Goal: Task Accomplishment & Management: Manage account settings

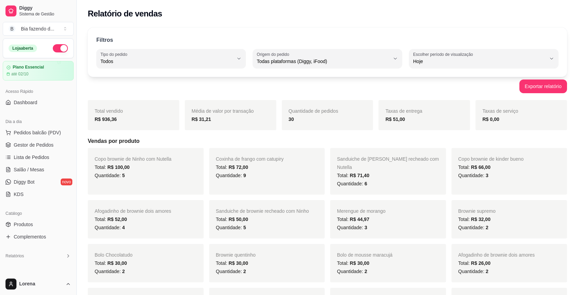
select select "ALL"
select select "0"
click at [46, 107] on link "Dashboard" at bounding box center [38, 102] width 71 height 11
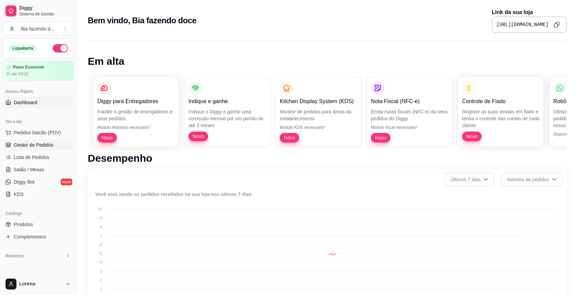
click at [47, 140] on link "Gestor de Pedidos" at bounding box center [38, 145] width 71 height 11
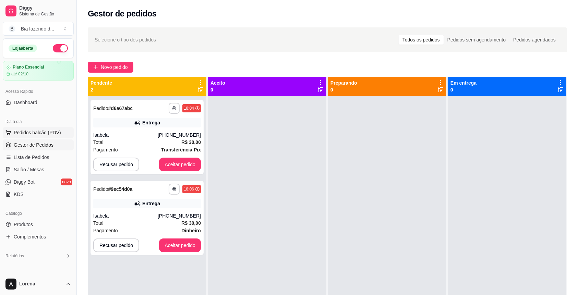
click at [48, 131] on span "Pedidos balcão (PDV)" at bounding box center [37, 132] width 47 height 7
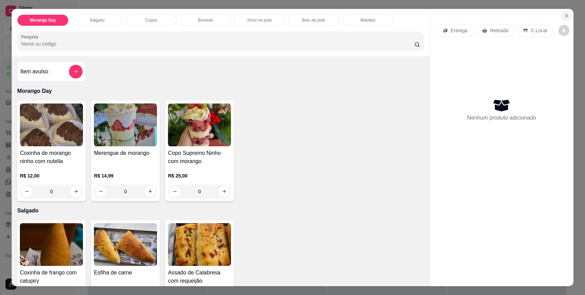
click at [564, 15] on icon "Close" at bounding box center [566, 15] width 5 height 5
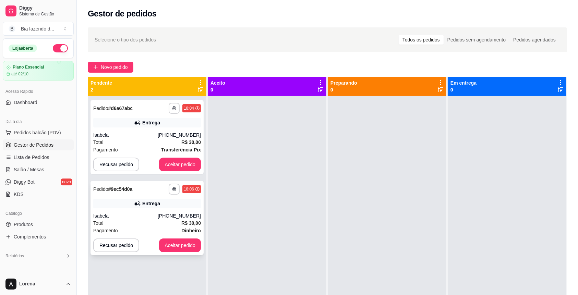
click at [147, 207] on div "Entrega" at bounding box center [147, 204] width 108 height 10
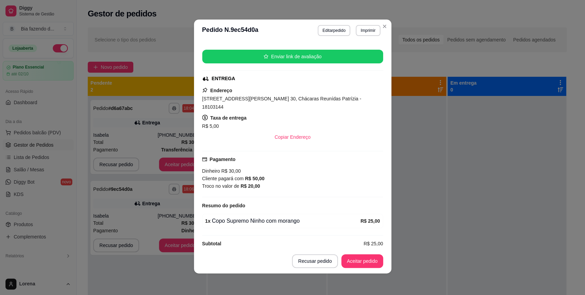
scroll to position [1, 0]
click at [365, 262] on button "Aceitar pedido" at bounding box center [362, 261] width 42 height 14
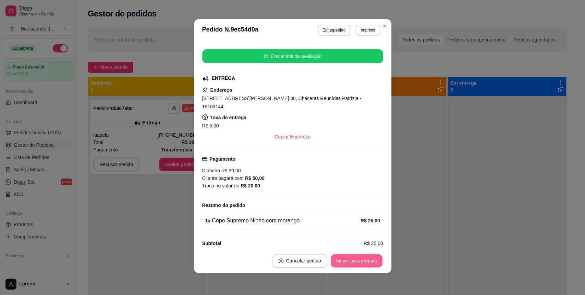
click at [365, 262] on button "Mover para preparo" at bounding box center [356, 260] width 51 height 13
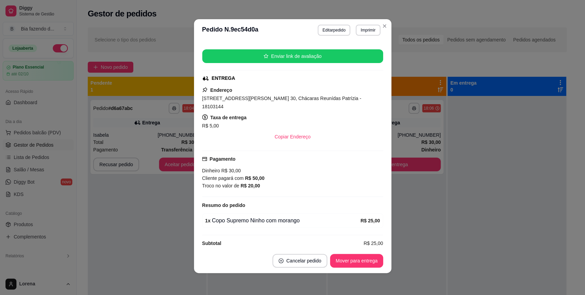
click at [383, 20] on header "**********" at bounding box center [292, 30] width 197 height 22
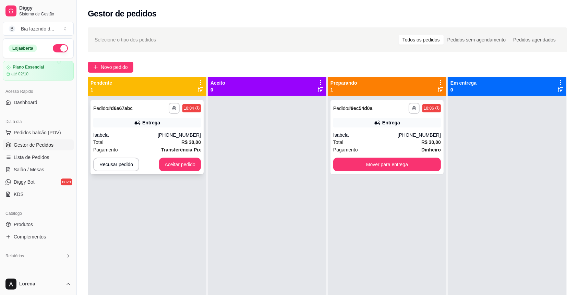
click at [124, 135] on div "Isabela" at bounding box center [125, 135] width 64 height 7
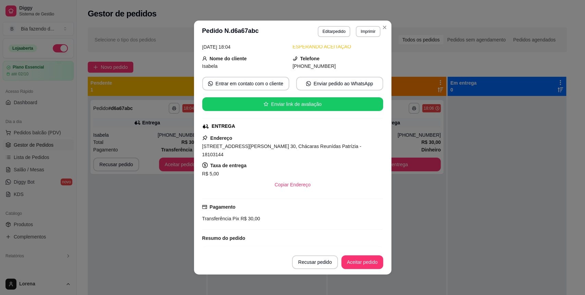
scroll to position [18, 0]
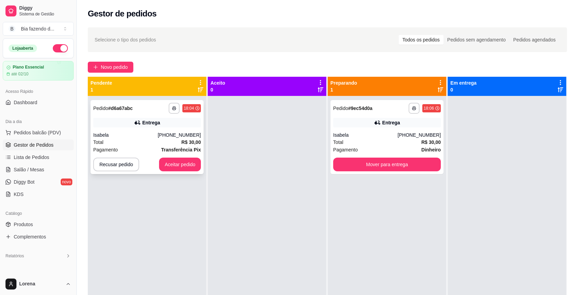
click at [168, 133] on div "[PHONE_NUMBER]" at bounding box center [179, 135] width 43 height 7
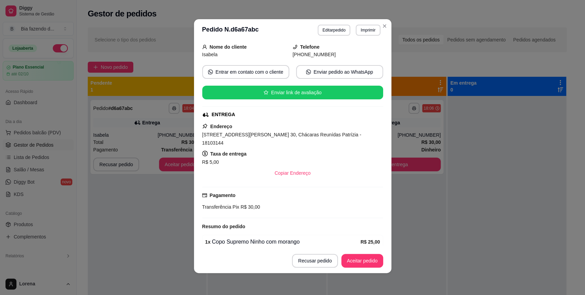
scroll to position [63, 0]
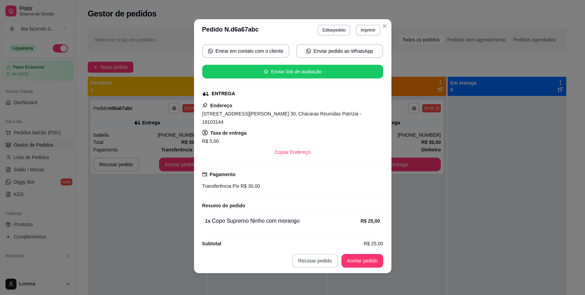
click at [307, 258] on button "Recusar pedido" at bounding box center [315, 261] width 46 height 14
click at [337, 240] on button "Sim" at bounding box center [330, 243] width 27 height 13
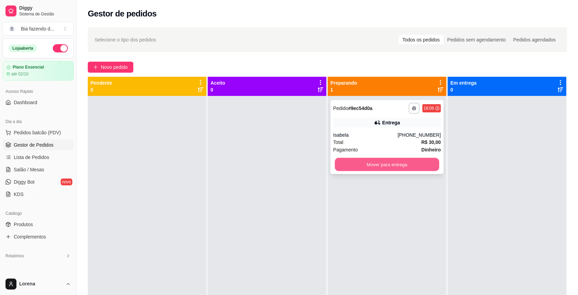
click at [389, 162] on button "Mover para entrega" at bounding box center [387, 164] width 105 height 13
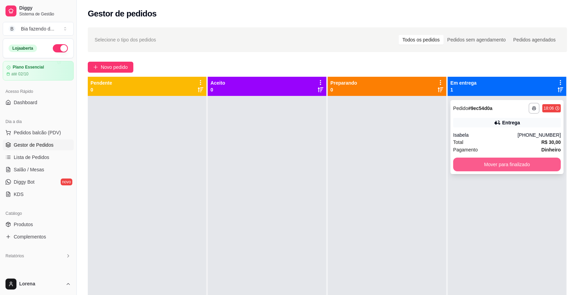
click at [466, 161] on button "Mover para finalizado" at bounding box center [507, 165] width 108 height 14
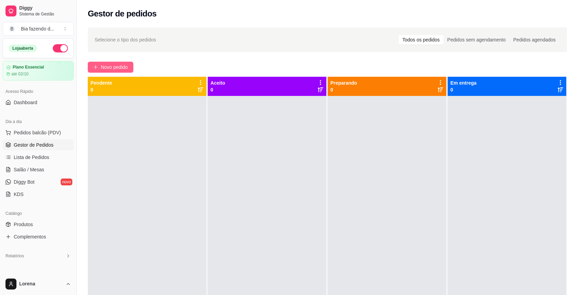
click at [124, 67] on span "Novo pedido" at bounding box center [114, 67] width 27 height 8
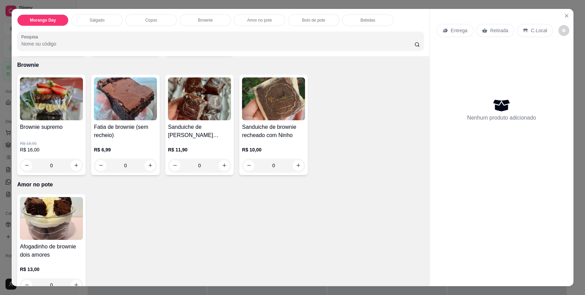
scroll to position [503, 0]
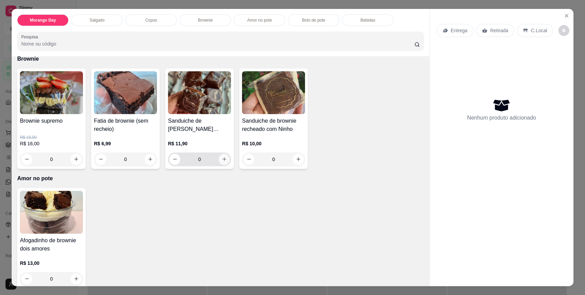
click at [222, 161] on icon "increase-product-quantity" at bounding box center [224, 159] width 5 height 5
type input "1"
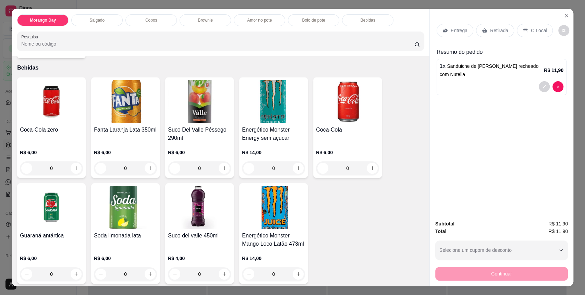
scroll to position [848, 0]
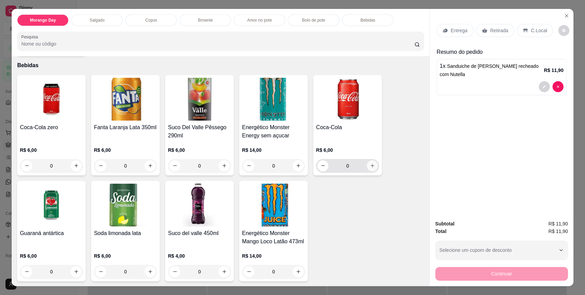
click at [372, 161] on button "increase-product-quantity" at bounding box center [372, 165] width 11 height 11
type input "1"
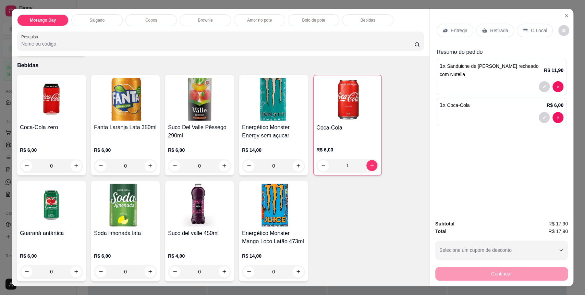
click at [535, 35] on div "C.Local" at bounding box center [535, 30] width 36 height 13
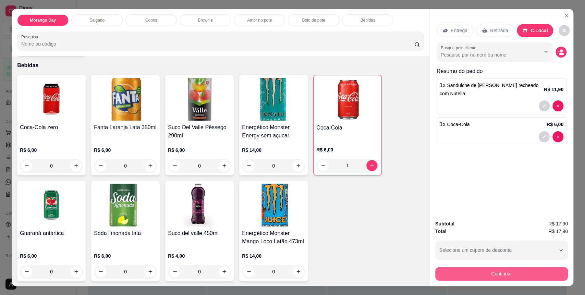
click at [457, 273] on button "Continuar" at bounding box center [501, 274] width 133 height 14
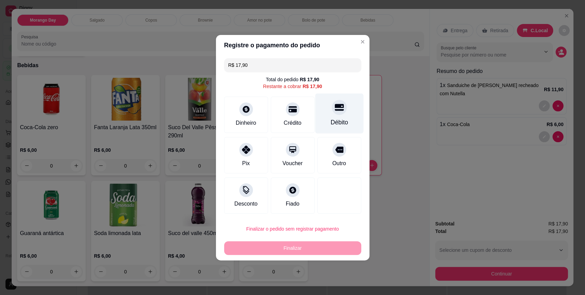
click at [328, 128] on div "Débito" at bounding box center [339, 113] width 48 height 40
type input "R$ 0,00"
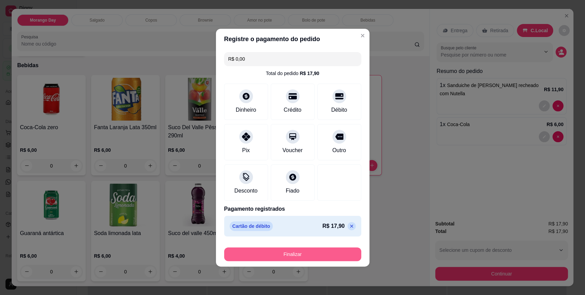
click at [275, 255] on button "Finalizar" at bounding box center [292, 255] width 137 height 14
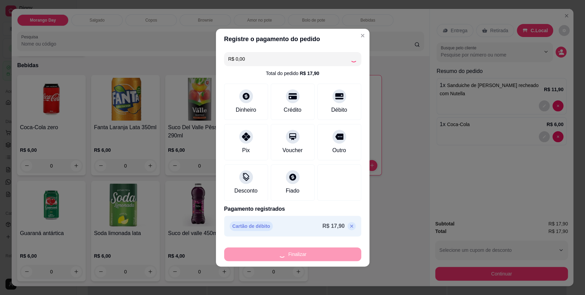
type input "0"
type input "-R$ 17,90"
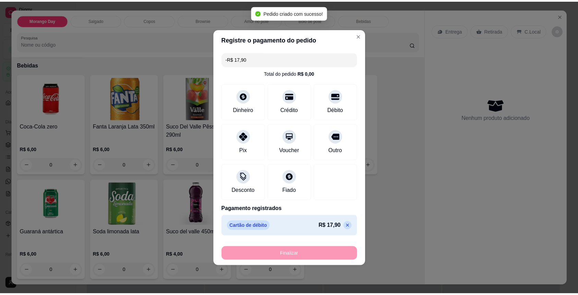
scroll to position [847, 0]
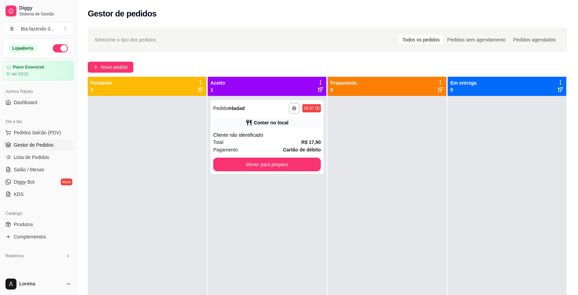
click at [356, 38] on div "Selecione o tipo dos pedidos Todos os pedidos Pedidos sem agendamento Pedidos a…" at bounding box center [328, 39] width 466 height 11
click at [254, 159] on button "Mover para preparo" at bounding box center [267, 164] width 105 height 13
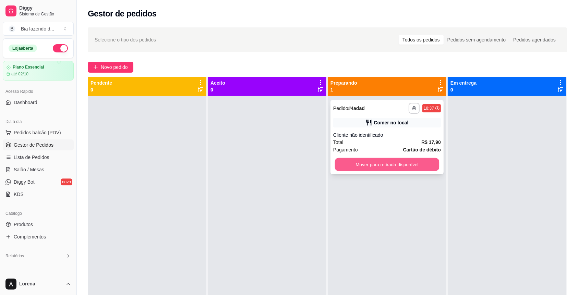
click at [349, 165] on button "Mover para retirada disponível" at bounding box center [387, 164] width 105 height 13
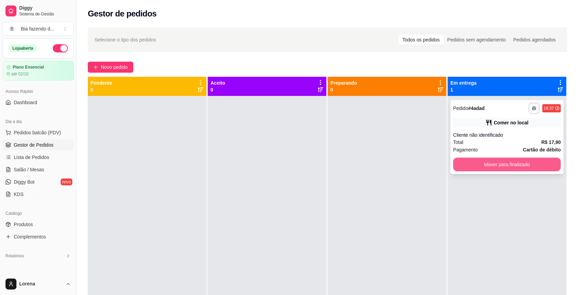
click at [465, 160] on button "Mover para finalizado" at bounding box center [507, 165] width 108 height 14
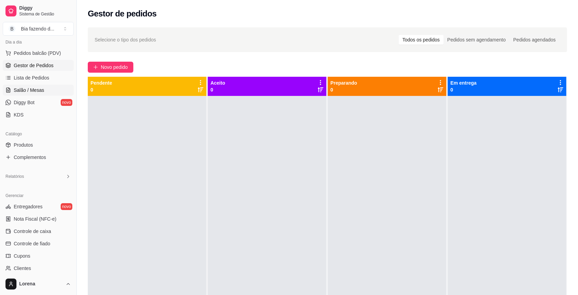
scroll to position [91, 0]
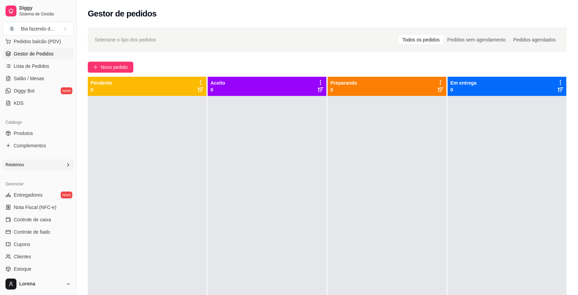
click at [42, 164] on div "Relatórios" at bounding box center [38, 164] width 71 height 11
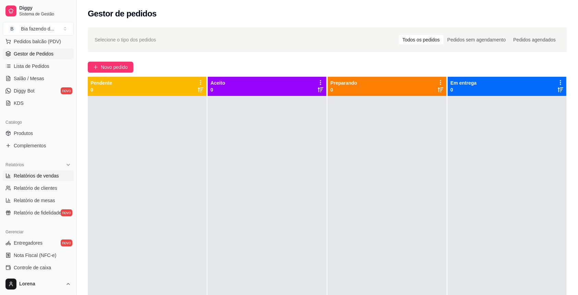
click at [39, 171] on link "Relatórios de vendas" at bounding box center [38, 175] width 71 height 11
select select "ALL"
select select "0"
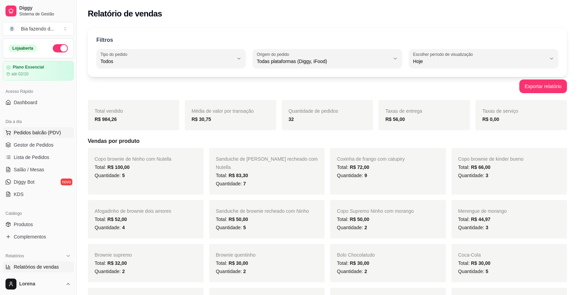
click at [44, 137] on button "Pedidos balcão (PDV)" at bounding box center [38, 132] width 71 height 11
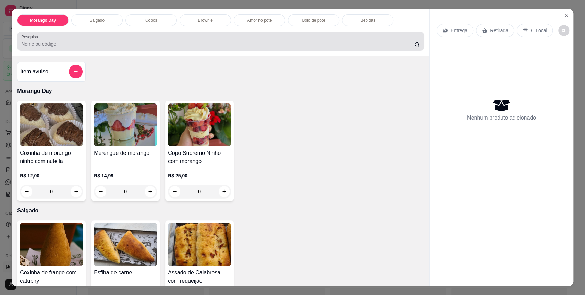
click at [77, 47] on input "Pesquisa" at bounding box center [217, 43] width 393 height 7
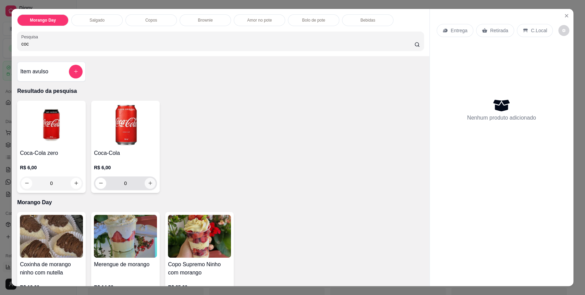
type input "coc"
click at [148, 185] on icon "increase-product-quantity" at bounding box center [150, 183] width 5 height 5
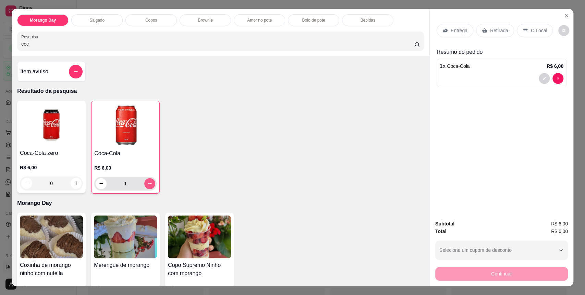
type input "1"
click at [529, 35] on div "C.Local" at bounding box center [535, 30] width 36 height 13
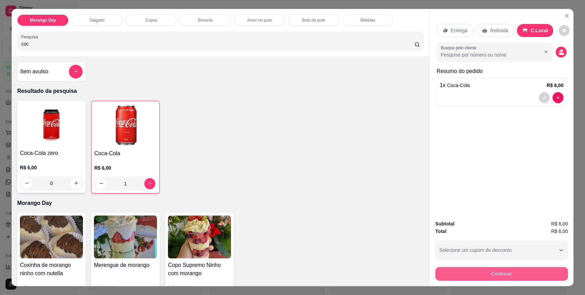
click at [495, 280] on button "Continuar" at bounding box center [501, 274] width 133 height 14
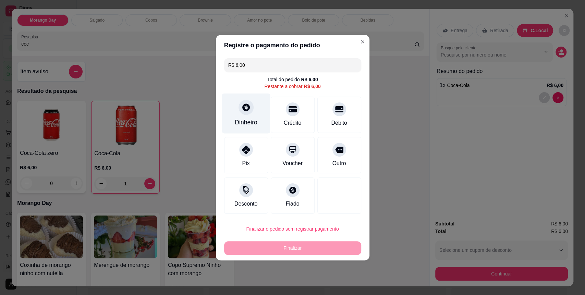
click at [241, 113] on div at bounding box center [246, 107] width 15 height 15
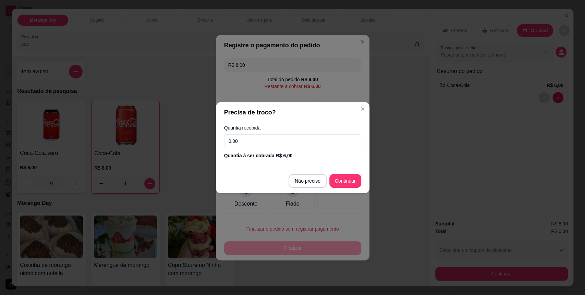
click at [263, 133] on div "Quantia recebida 0,00 Quantia à ser cobrada R$ 6,00" at bounding box center [293, 142] width 154 height 39
click at [256, 134] on input "0,00" at bounding box center [292, 141] width 137 height 14
type input "20,00"
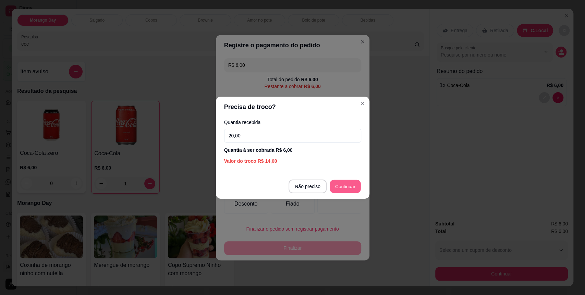
type input "R$ 0,00"
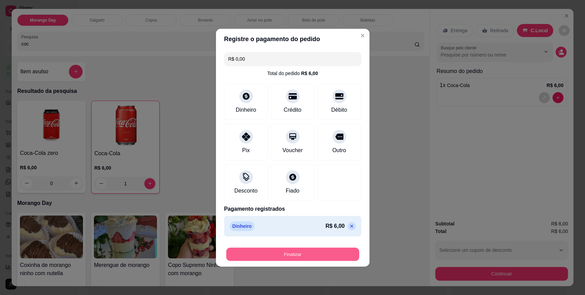
click at [295, 258] on button "Finalizar" at bounding box center [292, 254] width 133 height 13
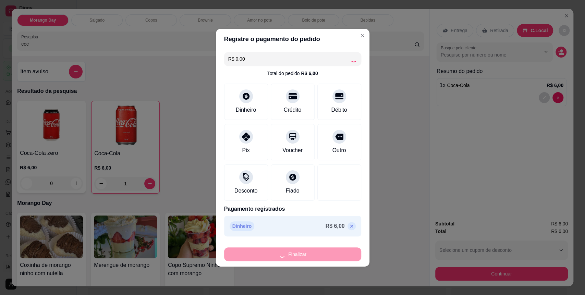
type input "0"
type input "-R$ 6,00"
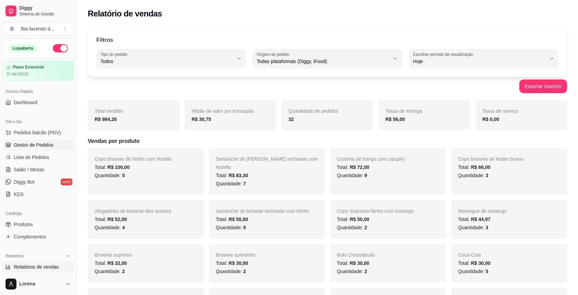
click at [30, 146] on span "Gestor de Pedidos" at bounding box center [34, 145] width 40 height 7
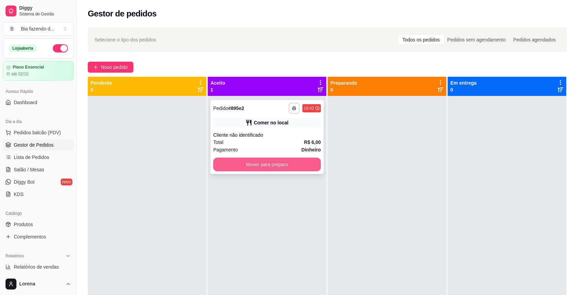
click at [271, 167] on button "Mover para preparo" at bounding box center [267, 165] width 108 height 14
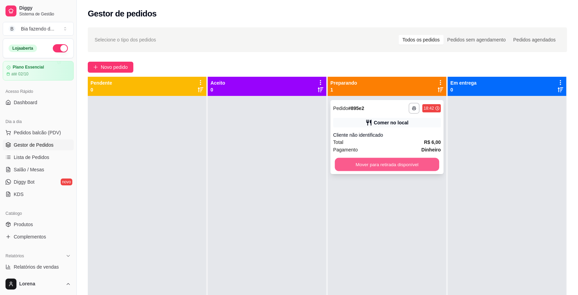
click at [339, 160] on button "Mover para retirada disponível" at bounding box center [387, 164] width 105 height 13
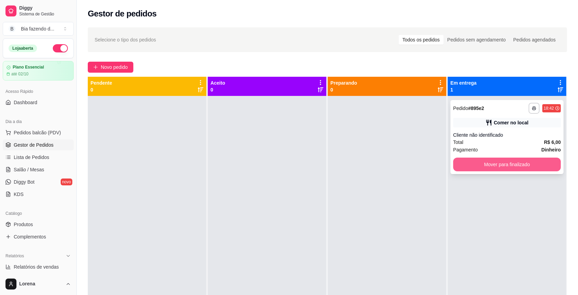
click at [478, 159] on button "Mover para finalizado" at bounding box center [507, 165] width 108 height 14
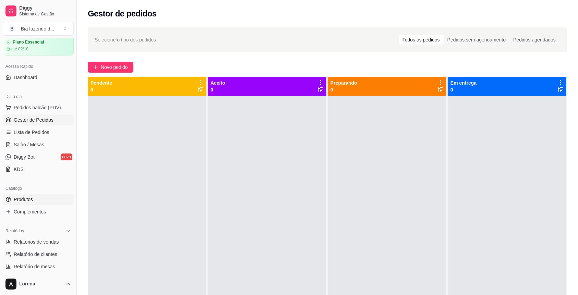
scroll to position [46, 0]
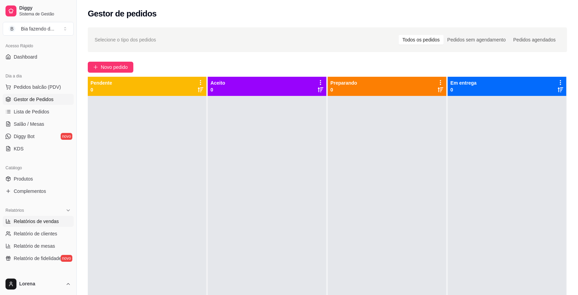
click at [41, 225] on link "Relatórios de vendas" at bounding box center [38, 221] width 71 height 11
select select "ALL"
select select "0"
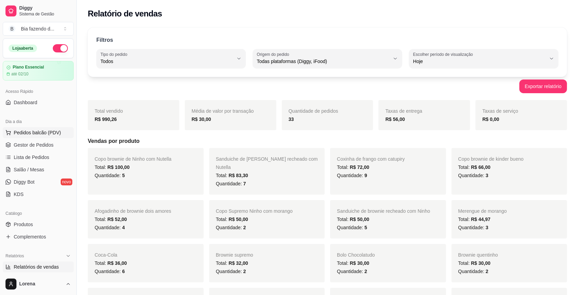
click at [49, 136] on span "Pedidos balcão (PDV)" at bounding box center [37, 132] width 47 height 7
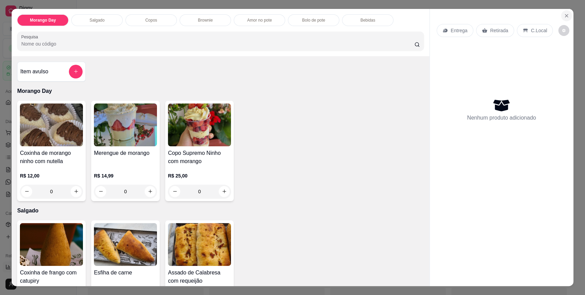
click at [567, 14] on button "Close" at bounding box center [566, 15] width 11 height 11
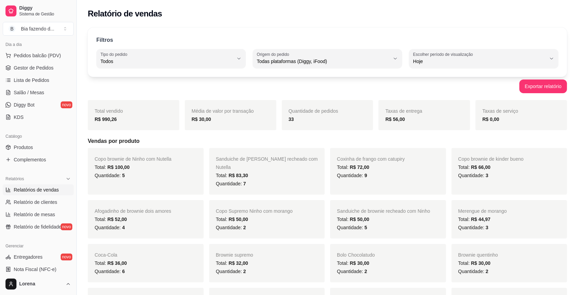
scroll to position [91, 0]
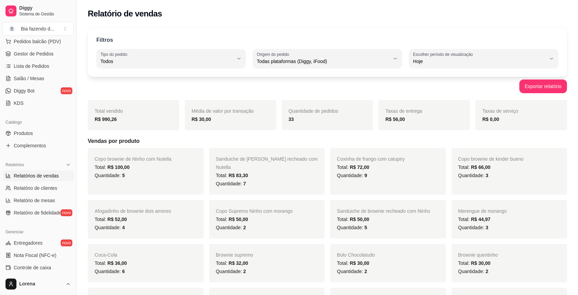
click at [43, 173] on span "Relatórios de vendas" at bounding box center [36, 175] width 45 height 7
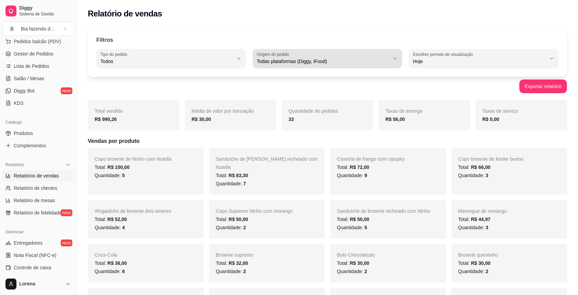
click at [293, 58] on div "Todas plataformas (Diggy, iFood)" at bounding box center [323, 59] width 133 height 14
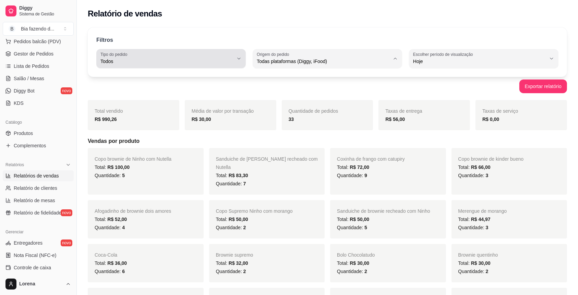
click at [206, 56] on div "Todos" at bounding box center [166, 59] width 133 height 14
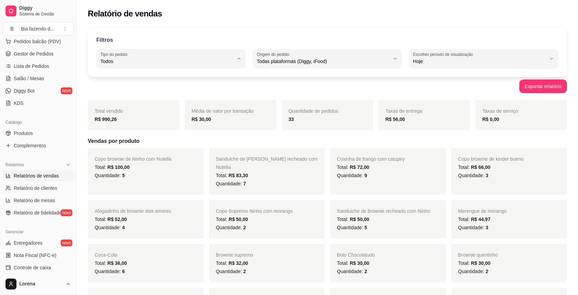
click at [147, 90] on span "Entrega" at bounding box center [168, 88] width 127 height 7
type input "DELIVERY"
select select "DELIVERY"
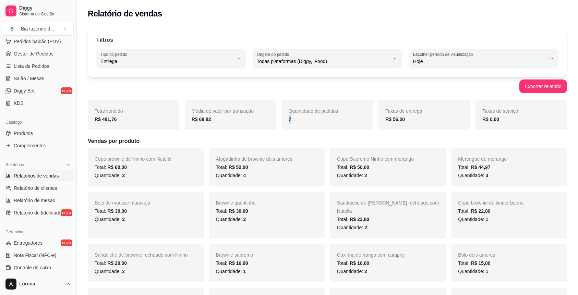
drag, startPoint x: 305, startPoint y: 119, endPoint x: 285, endPoint y: 124, distance: 20.9
click at [285, 124] on div "Quantidade de pedidos 7" at bounding box center [328, 115] width 92 height 30
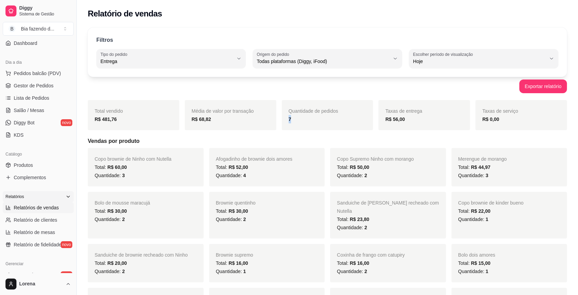
scroll to position [46, 0]
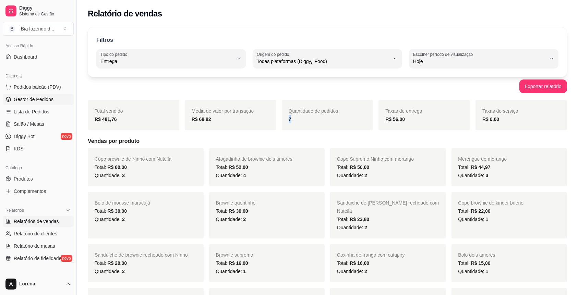
click at [38, 96] on span "Gestor de Pedidos" at bounding box center [34, 99] width 40 height 7
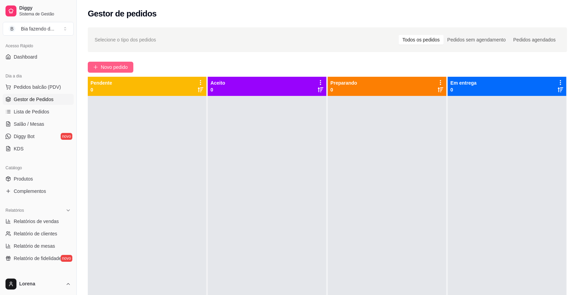
click at [93, 64] on button "Novo pedido" at bounding box center [111, 67] width 46 height 11
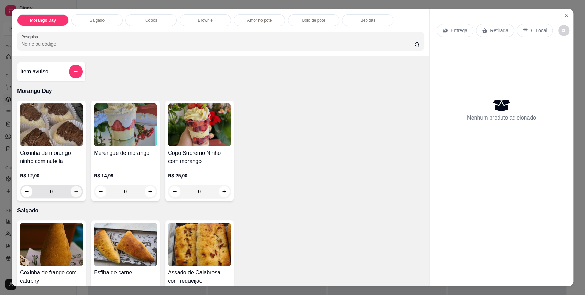
click at [71, 192] on button "increase-product-quantity" at bounding box center [76, 191] width 11 height 11
type input "1"
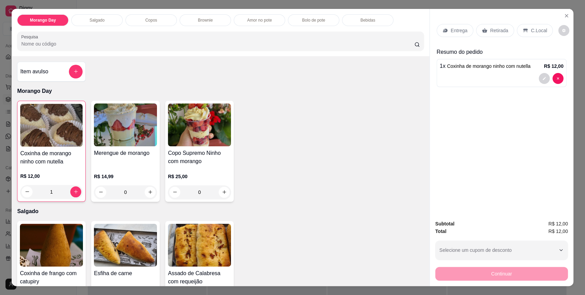
click at [492, 27] on p "Retirada" at bounding box center [499, 30] width 18 height 7
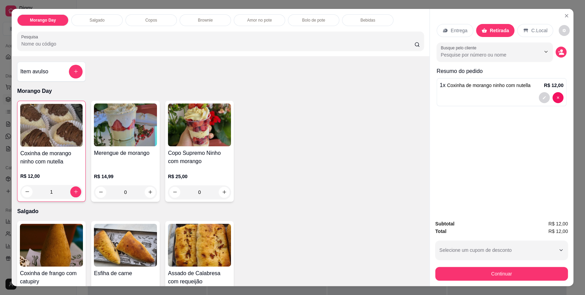
click at [535, 32] on p "C.Local" at bounding box center [539, 30] width 16 height 7
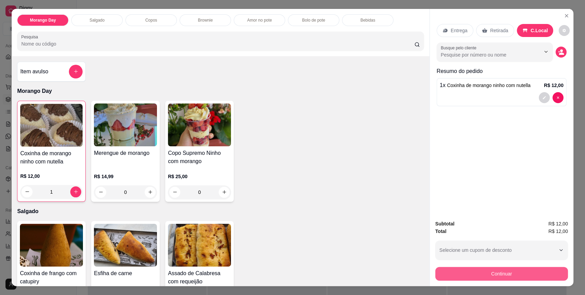
click at [536, 270] on button "Continuar" at bounding box center [501, 274] width 133 height 14
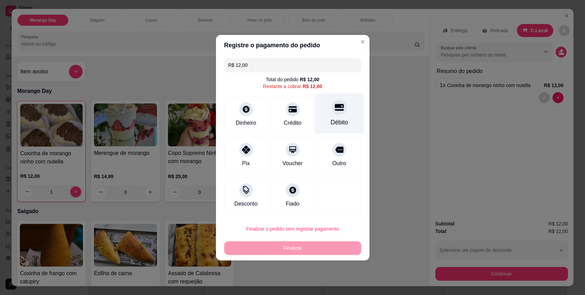
click at [331, 122] on div "Débito" at bounding box center [339, 122] width 17 height 9
type input "R$ 0,00"
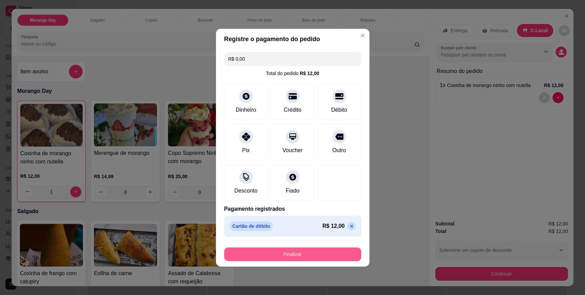
click at [299, 251] on button "Finalizar" at bounding box center [292, 255] width 137 height 14
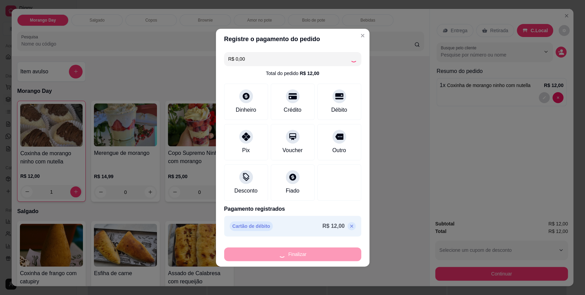
type input "0"
type input "-R$ 12,00"
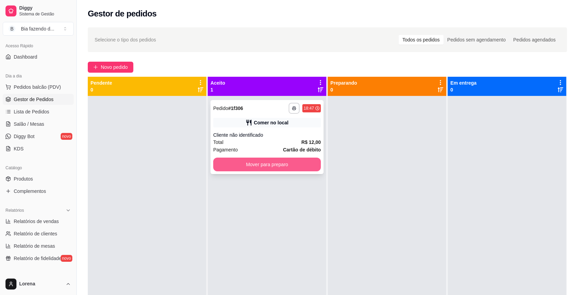
click at [261, 167] on button "Mover para preparo" at bounding box center [267, 165] width 108 height 14
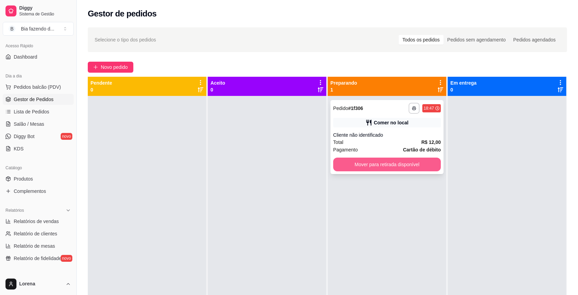
click at [398, 160] on button "Mover para retirada disponível" at bounding box center [387, 165] width 108 height 14
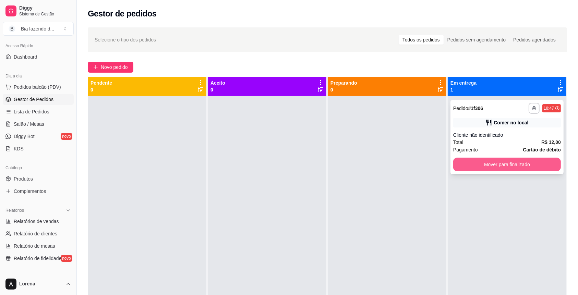
click at [491, 168] on button "Mover para finalizado" at bounding box center [507, 165] width 108 height 14
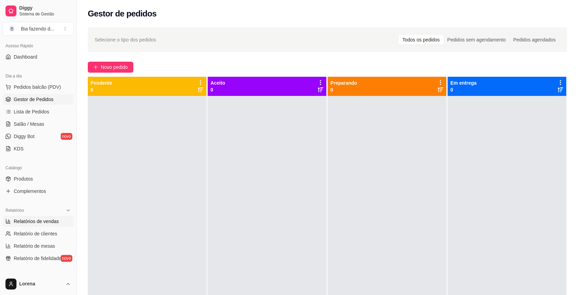
click at [34, 219] on span "Relatórios de vendas" at bounding box center [36, 221] width 45 height 7
select select "ALL"
select select "0"
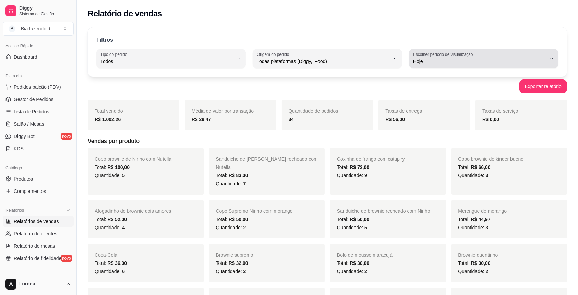
click at [440, 61] on span "Hoje" at bounding box center [479, 61] width 133 height 7
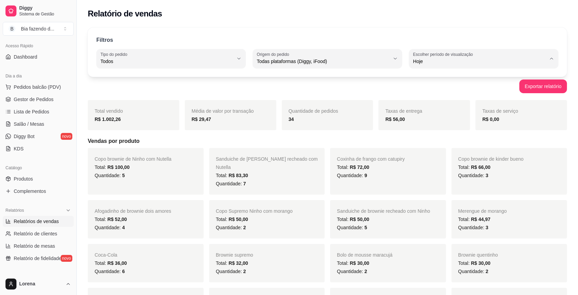
click at [437, 92] on span "Ontem" at bounding box center [480, 88] width 127 height 7
type input "1"
select select "1"
drag, startPoint x: 297, startPoint y: 119, endPoint x: 285, endPoint y: 122, distance: 12.2
click at [285, 122] on div "Quantidade de pedidos 40" at bounding box center [328, 115] width 92 height 30
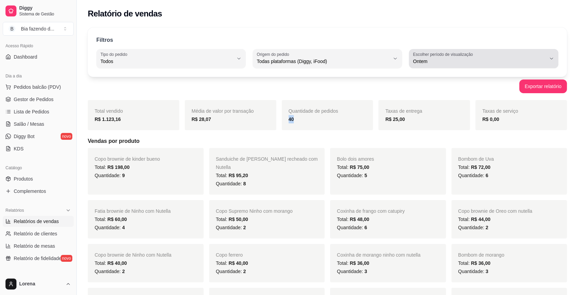
click at [446, 60] on span "Ontem" at bounding box center [479, 61] width 133 height 7
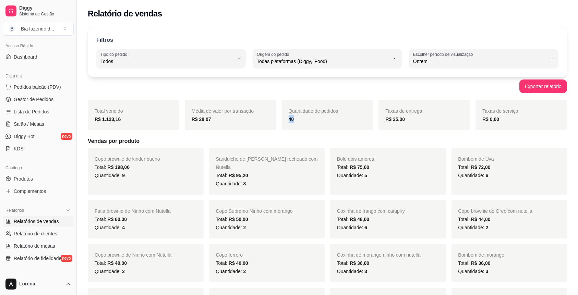
click at [435, 103] on span "7 dias" at bounding box center [480, 100] width 127 height 7
type input "7"
select select "7"
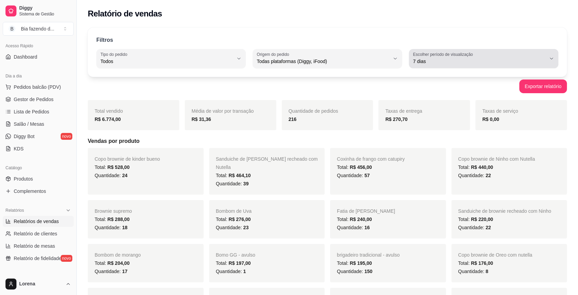
click at [439, 67] on button "Escolher período de visualização 7 dias" at bounding box center [483, 58] width 149 height 19
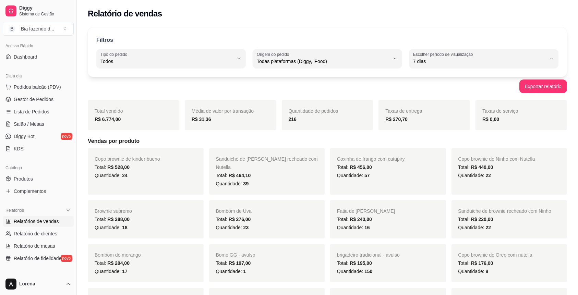
click at [438, 91] on span "Ontem" at bounding box center [480, 88] width 127 height 7
type input "1"
select select "1"
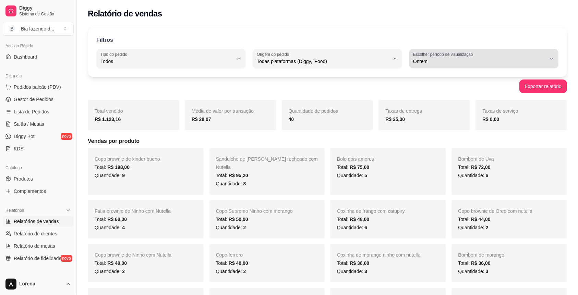
click at [439, 49] on button "Escolher período de visualização Ontem" at bounding box center [483, 58] width 149 height 19
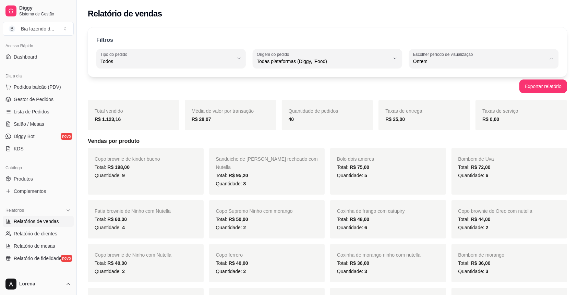
click at [423, 76] on span "Hoje" at bounding box center [480, 77] width 127 height 7
type input "0"
select select "0"
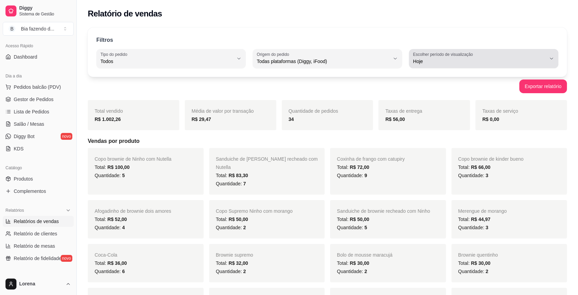
click at [440, 65] on button "Escolher período de visualização Hoje" at bounding box center [483, 58] width 149 height 19
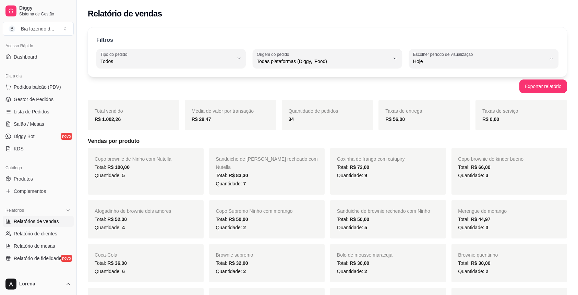
click at [442, 91] on span "Ontem" at bounding box center [480, 88] width 127 height 7
type input "1"
select select "1"
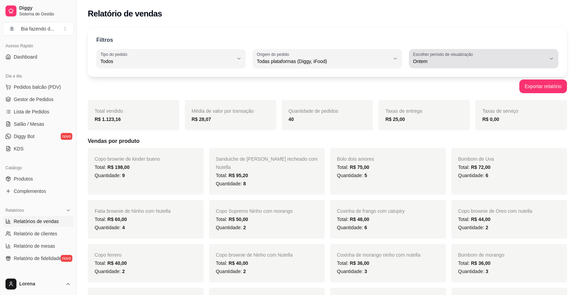
click at [439, 62] on span "Ontem" at bounding box center [479, 61] width 133 height 7
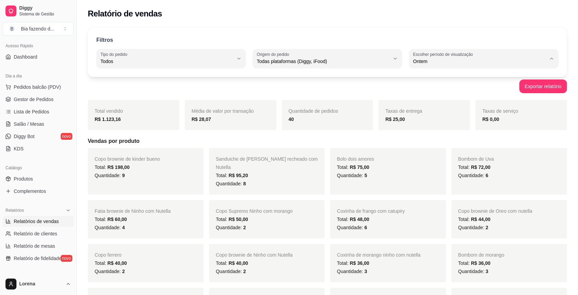
click at [433, 73] on li "Hoje" at bounding box center [484, 77] width 138 height 11
type input "0"
select select "0"
drag, startPoint x: 303, startPoint y: 120, endPoint x: 281, endPoint y: 120, distance: 21.3
click at [282, 120] on div "Quantidade de pedidos 34" at bounding box center [328, 115] width 92 height 30
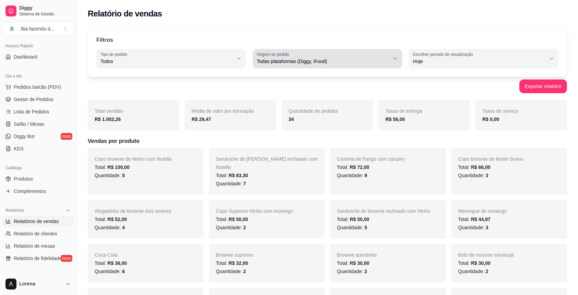
click at [272, 58] on div "Todas plataformas (Diggy, iFood)" at bounding box center [323, 59] width 133 height 14
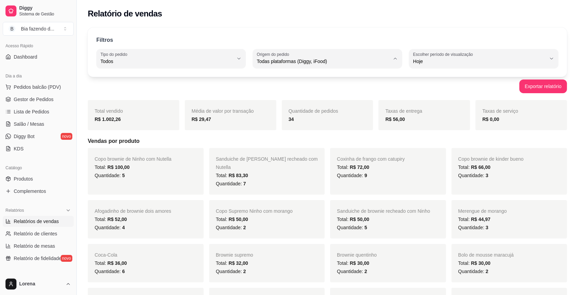
click at [278, 92] on span "Diggy" at bounding box center [324, 88] width 127 height 7
type input "DIGGY"
select select "DIGGY"
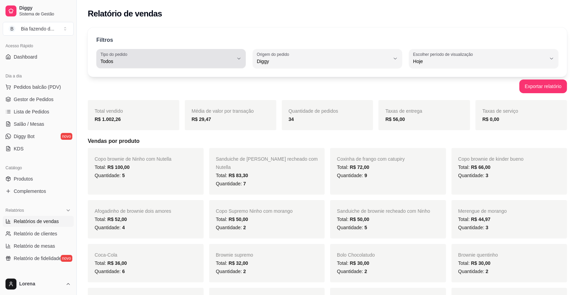
click at [174, 59] on span "Todos" at bounding box center [166, 61] width 133 height 7
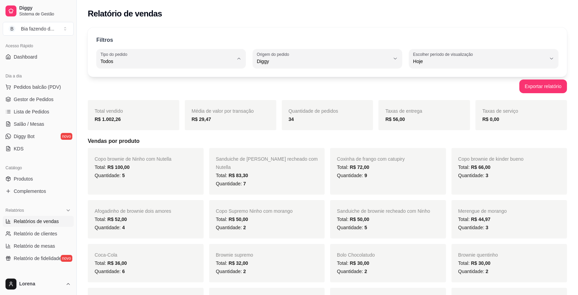
click at [136, 88] on span "Entrega" at bounding box center [168, 88] width 127 height 7
type input "DELIVERY"
select select "DELIVERY"
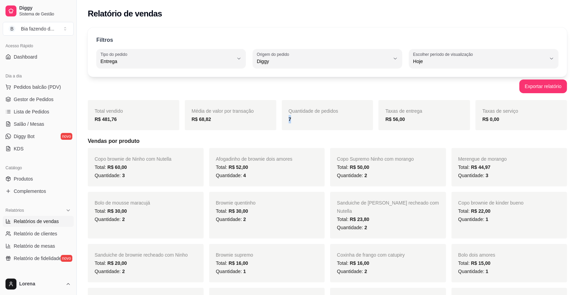
click at [288, 124] on div "Quantidade de pedidos 7" at bounding box center [328, 115] width 92 height 30
click at [289, 124] on div "Quantidade de pedidos 7" at bounding box center [328, 115] width 92 height 30
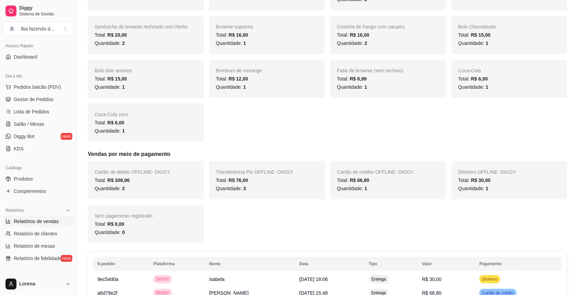
scroll to position [46, 0]
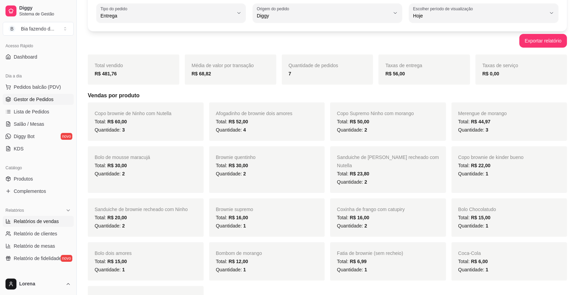
click at [43, 96] on span "Gestor de Pedidos" at bounding box center [34, 99] width 40 height 7
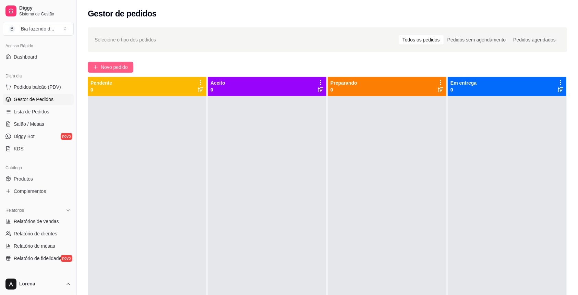
click at [103, 67] on span "Novo pedido" at bounding box center [114, 67] width 27 height 8
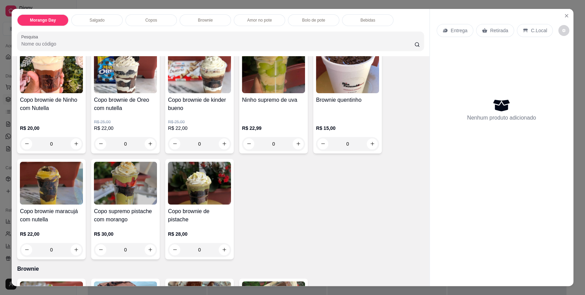
scroll to position [274, 0]
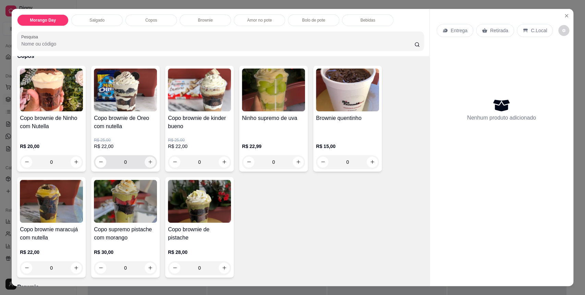
click at [145, 157] on button "increase-product-quantity" at bounding box center [150, 162] width 11 height 11
click at [148, 164] on icon "increase-product-quantity" at bounding box center [150, 161] width 5 height 5
type input "1"
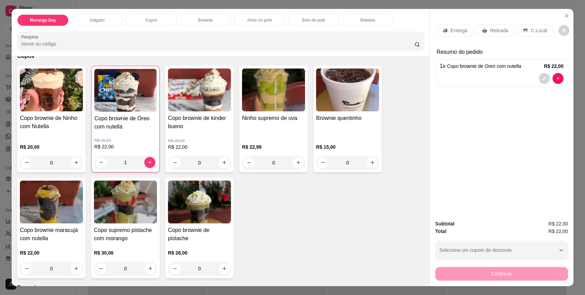
click at [523, 33] on icon at bounding box center [525, 30] width 5 height 5
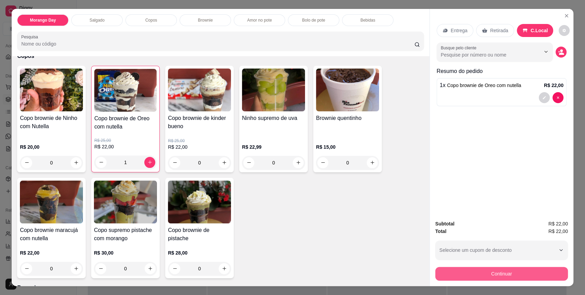
click at [492, 271] on button "Continuar" at bounding box center [501, 274] width 133 height 14
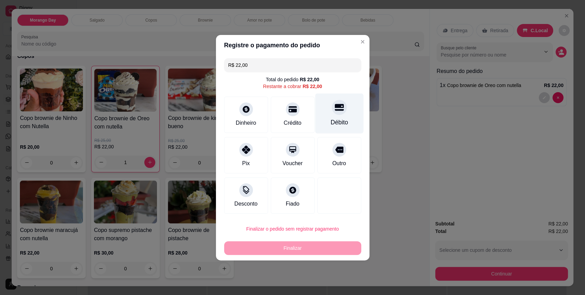
click at [315, 121] on div "Débito" at bounding box center [339, 113] width 48 height 40
type input "R$ 0,00"
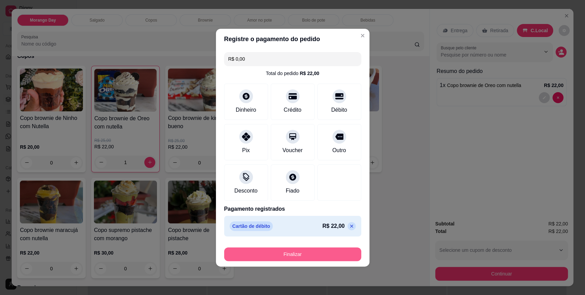
click at [293, 257] on button "Finalizar" at bounding box center [292, 255] width 137 height 14
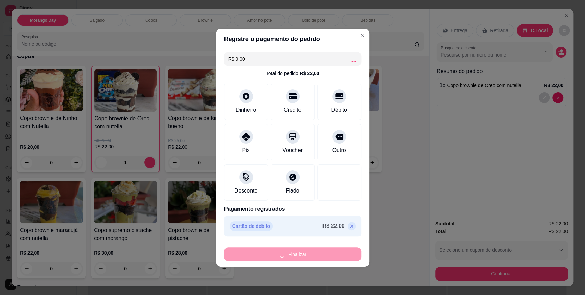
type input "0"
type input "-R$ 22,00"
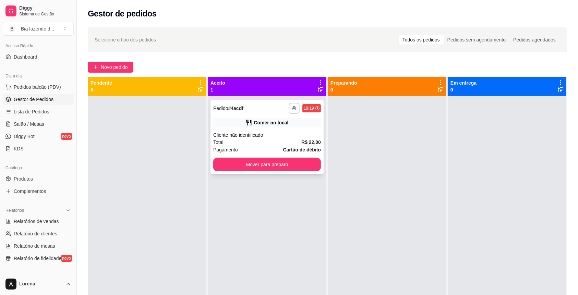
click at [282, 135] on div "Cliente não identificado" at bounding box center [267, 135] width 108 height 7
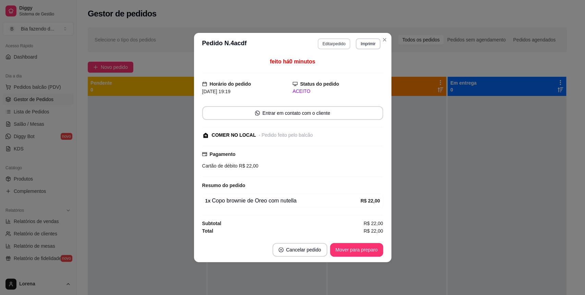
click at [321, 44] on button "Editar pedido" at bounding box center [334, 43] width 33 height 11
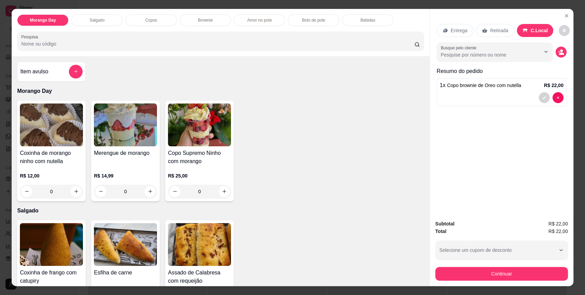
click at [455, 33] on p "Entrega" at bounding box center [459, 30] width 17 height 7
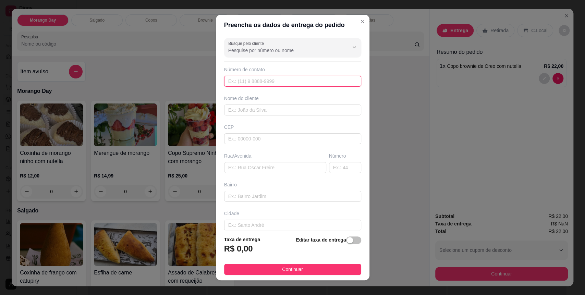
click at [247, 78] on input "text" at bounding box center [292, 81] width 137 height 11
click at [284, 43] on div at bounding box center [292, 48] width 129 height 14
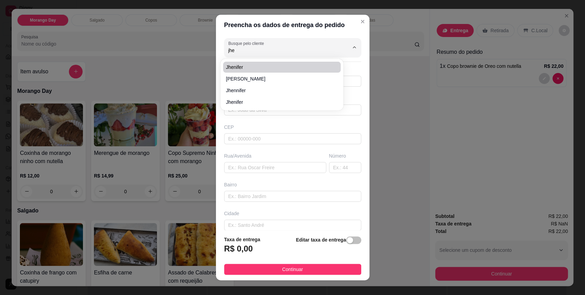
click at [266, 67] on span "Jhenifer" at bounding box center [278, 67] width 105 height 7
type input "Jhenifer"
type input "15997639919"
type input "Jhenifer"
type input "18103462"
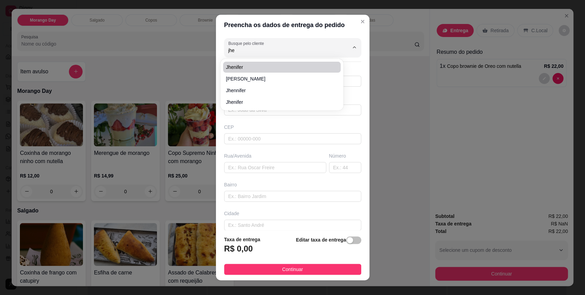
type input "Rua [PERSON_NAME]"
type input "33"
type input "Éden"
type input "Sorocaba"
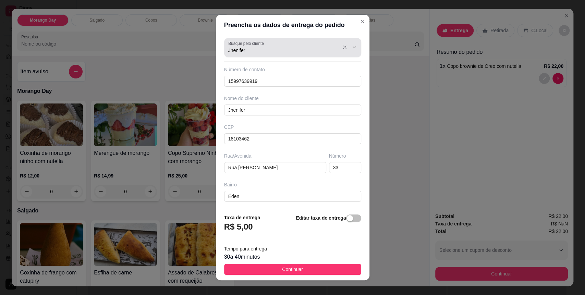
click at [255, 44] on label "Busque pelo cliente" at bounding box center [247, 43] width 38 height 6
click at [255, 47] on input "Jhenifer" at bounding box center [283, 50] width 110 height 7
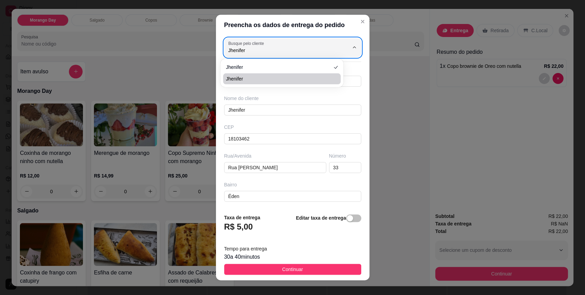
click at [263, 77] on span "Jhenifer" at bounding box center [278, 78] width 105 height 7
type input "Jhenifer"
type input "15992749851"
type input "Jhenifer"
type input "18103636"
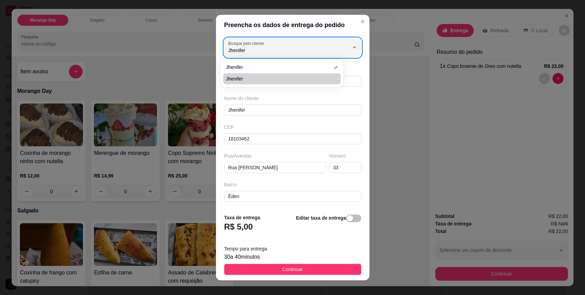
type input "Rua [PERSON_NAME]"
type input "94"
type input "[GEOGRAPHIC_DATA]"
type input "Casa sobrado portão branco"
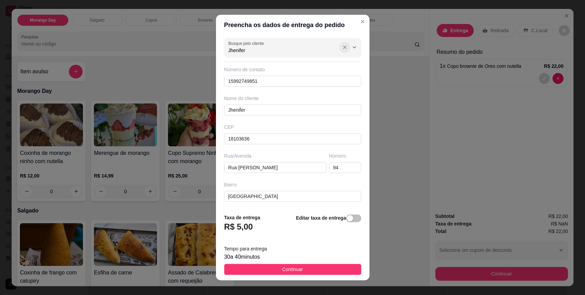
click at [342, 45] on icon "Show suggestions" at bounding box center [344, 47] width 5 height 5
drag, startPoint x: 290, startPoint y: 49, endPoint x: 247, endPoint y: 49, distance: 42.5
click at [247, 49] on input "Busque pelo cliente" at bounding box center [283, 50] width 110 height 7
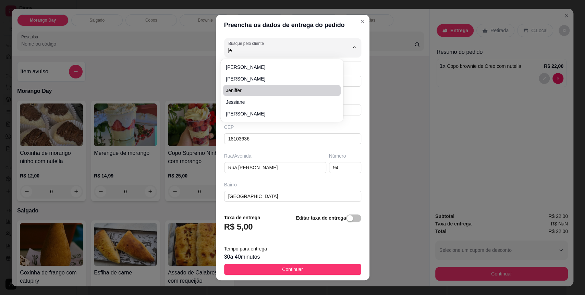
click at [248, 90] on span "Jeniffer" at bounding box center [278, 90] width 105 height 7
type input "Jeniffer"
type input "15991208834"
type input "Jeniffer"
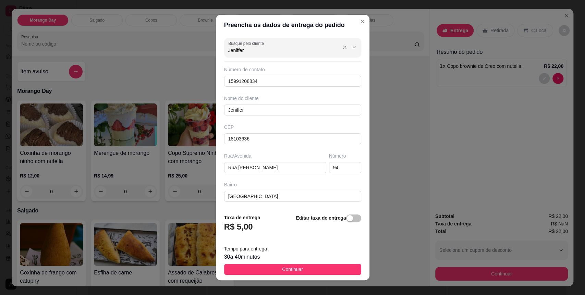
type input "Jeniffer"
drag, startPoint x: 266, startPoint y: 55, endPoint x: 239, endPoint y: 55, distance: 27.4
click at [230, 61] on div "Busque pelo cliente Jeniffer Número de contato 15991208834 Nome do cliente Jeni…" at bounding box center [293, 121] width 154 height 173
drag, startPoint x: 249, startPoint y: 80, endPoint x: 192, endPoint y: 84, distance: 57.5
click at [182, 80] on div "Preencha os dados de entrega do pedido Busque pelo cliente Jeniffer Número de c…" at bounding box center [292, 147] width 585 height 295
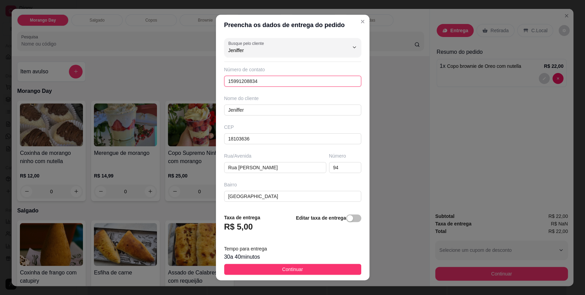
type input "4"
click at [241, 84] on input "4" at bounding box center [292, 81] width 137 height 11
drag, startPoint x: 263, startPoint y: 135, endPoint x: 168, endPoint y: 142, distance: 95.2
click at [168, 141] on div "Preencha os dados de entrega do pedido Busque pelo cliente Jeniffer Número de c…" at bounding box center [292, 147] width 585 height 295
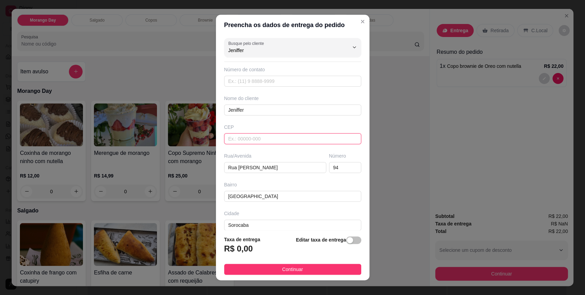
paste input "18103430"
type input "18103430"
type input "Rua [PERSON_NAME]"
type input "[GEOGRAPHIC_DATA]"
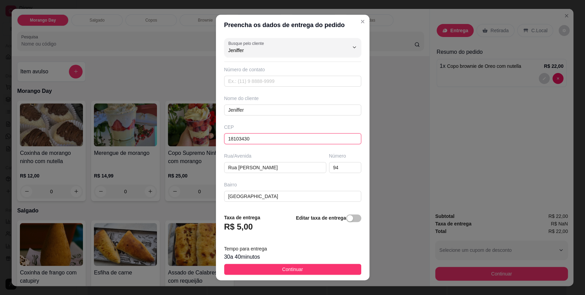
type input "18103430"
click at [329, 172] on input "94" at bounding box center [345, 167] width 32 height 11
type input "20"
click at [259, 86] on input "text" at bounding box center [292, 81] width 137 height 11
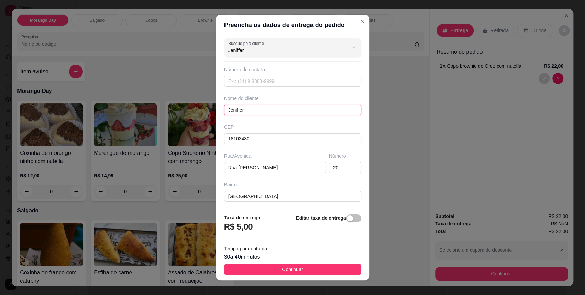
click at [253, 113] on input "Jeniffer" at bounding box center [292, 110] width 137 height 11
click at [251, 84] on input "text" at bounding box center [292, 81] width 137 height 11
paste input "[PHONE_NUMBER]"
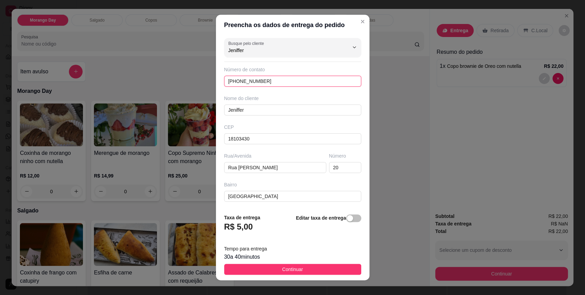
type input "[PHONE_NUMBER]"
click at [228, 119] on div "Busque pelo cliente Jeniffer Número de contato [PHONE_NUMBER] Nome do cliente J…" at bounding box center [293, 121] width 154 height 173
click at [227, 113] on input "Jeniffer" at bounding box center [292, 110] width 137 height 11
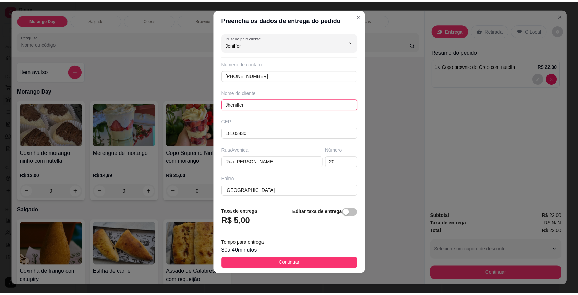
scroll to position [7, 0]
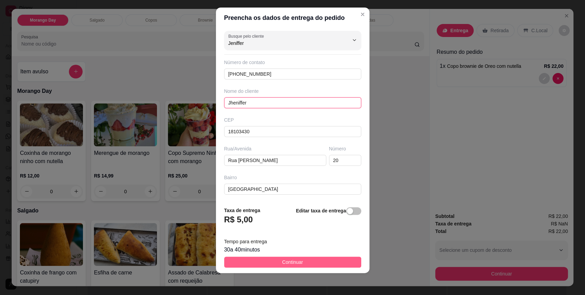
type input "Jheniffer"
click at [288, 257] on button "Continuar" at bounding box center [292, 262] width 137 height 11
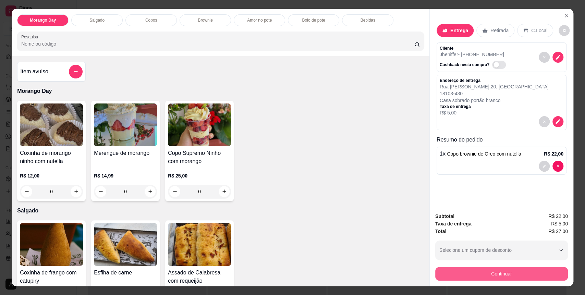
click at [509, 267] on button "Continuar" at bounding box center [501, 274] width 133 height 14
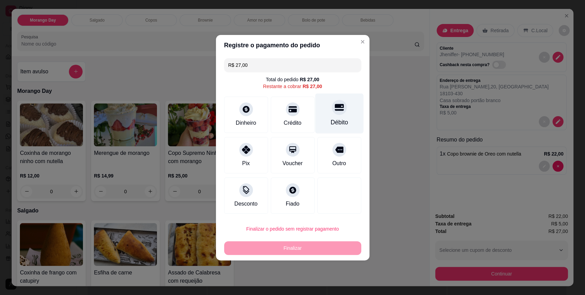
click at [337, 119] on div "Débito" at bounding box center [339, 122] width 17 height 9
type input "R$ 0,00"
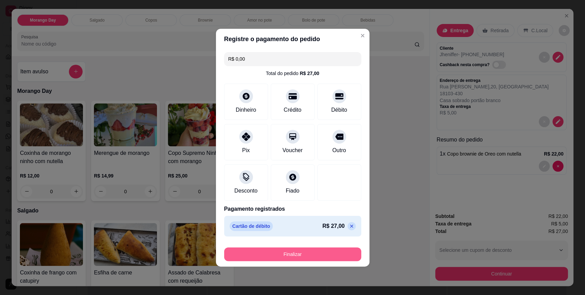
click at [311, 255] on button "Finalizar" at bounding box center [292, 255] width 137 height 14
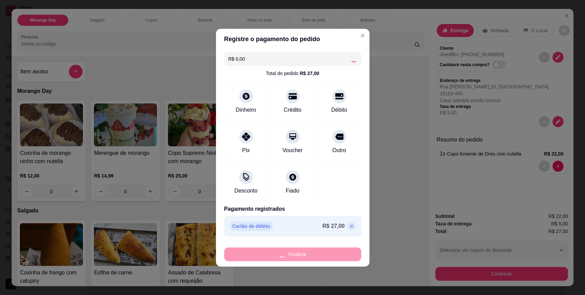
type input "0"
type input "-R$ 27,00"
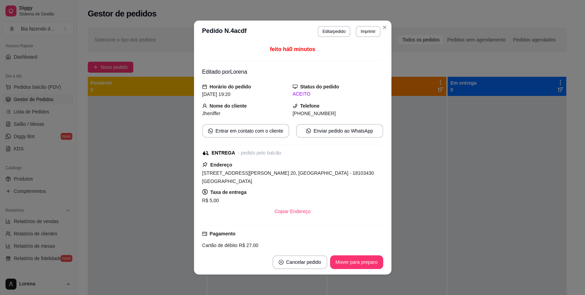
click at [386, 30] on header "**********" at bounding box center [292, 32] width 197 height 22
click at [358, 265] on button "Mover para preparo" at bounding box center [356, 262] width 53 height 14
